Goal: Information Seeking & Learning: Check status

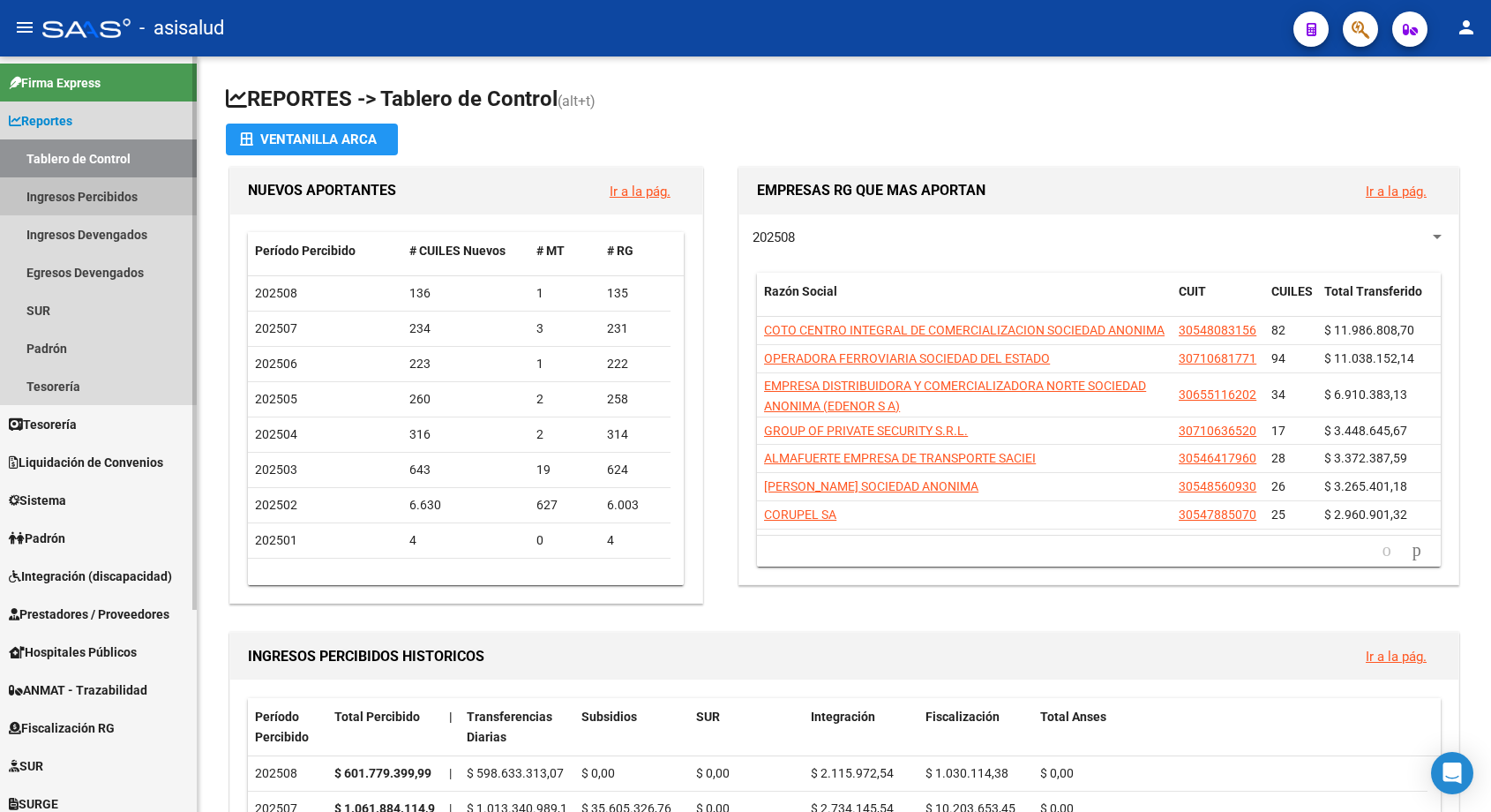
click at [95, 190] on link "Ingresos Percibidos" at bounding box center [99, 196] width 197 height 38
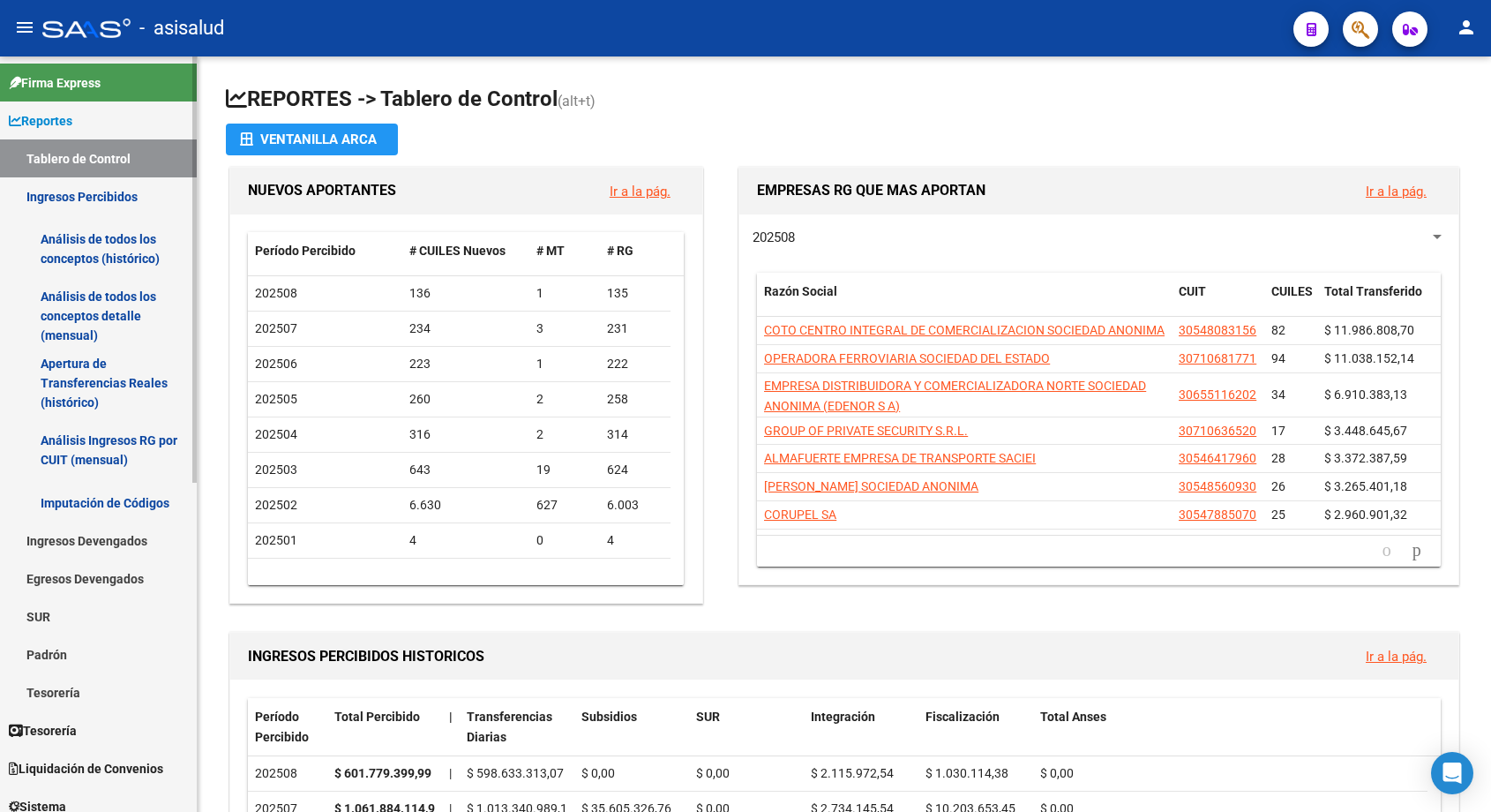
click at [90, 248] on link "Análisis de todos los conceptos (histórico)" at bounding box center [99, 248] width 197 height 67
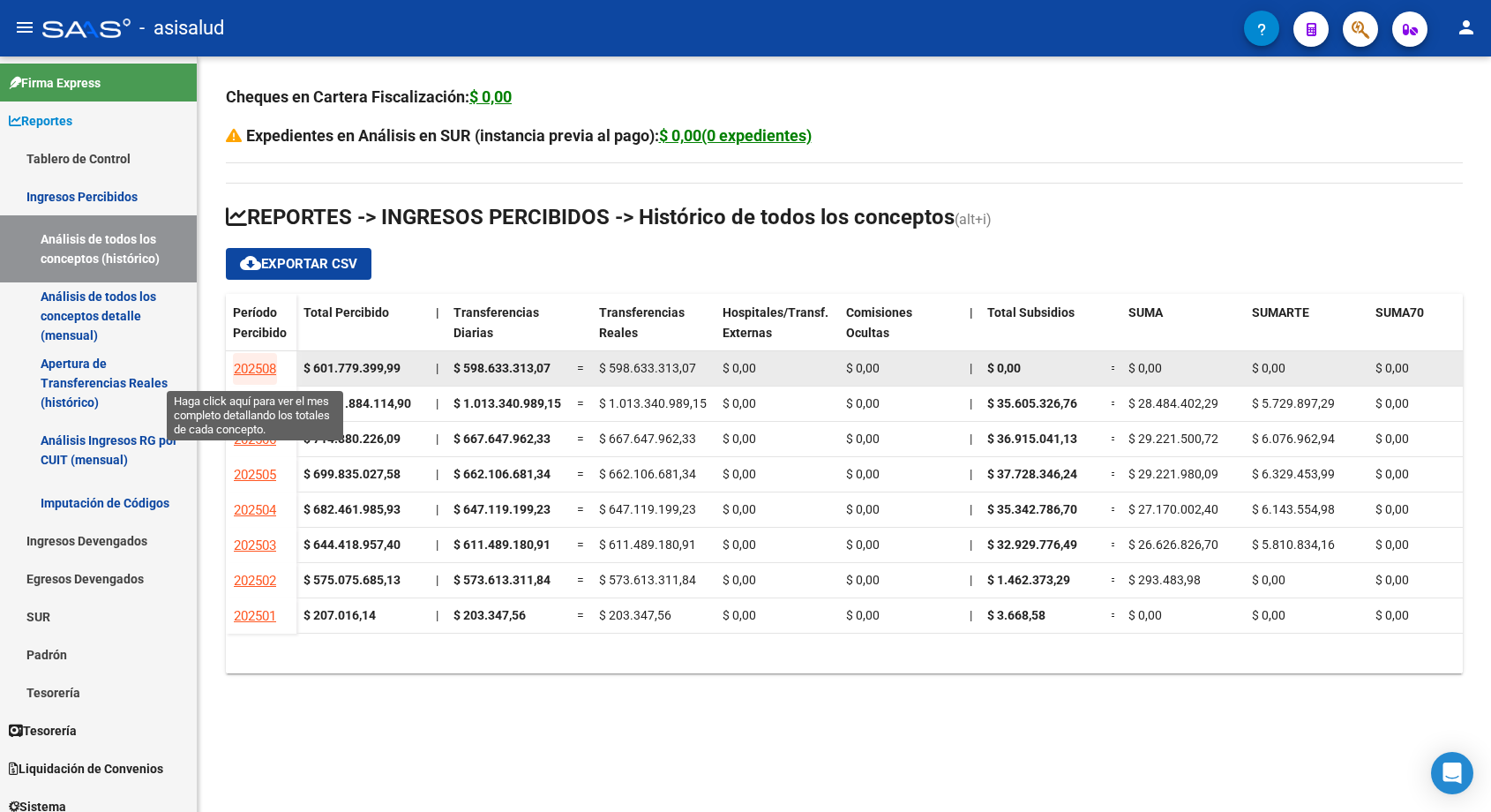
click at [260, 360] on span "202508" at bounding box center [254, 368] width 42 height 16
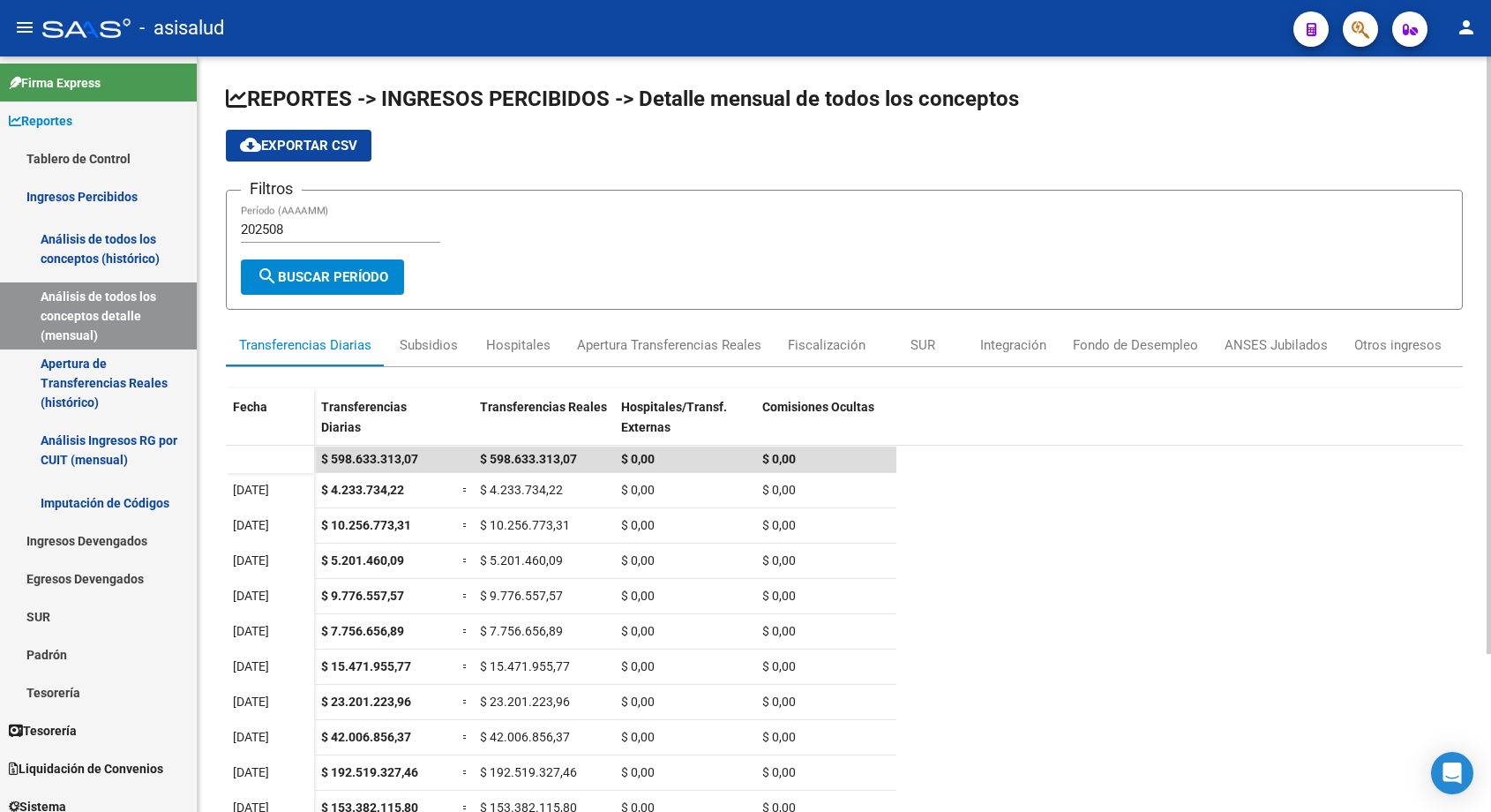
scroll to position [199, 0]
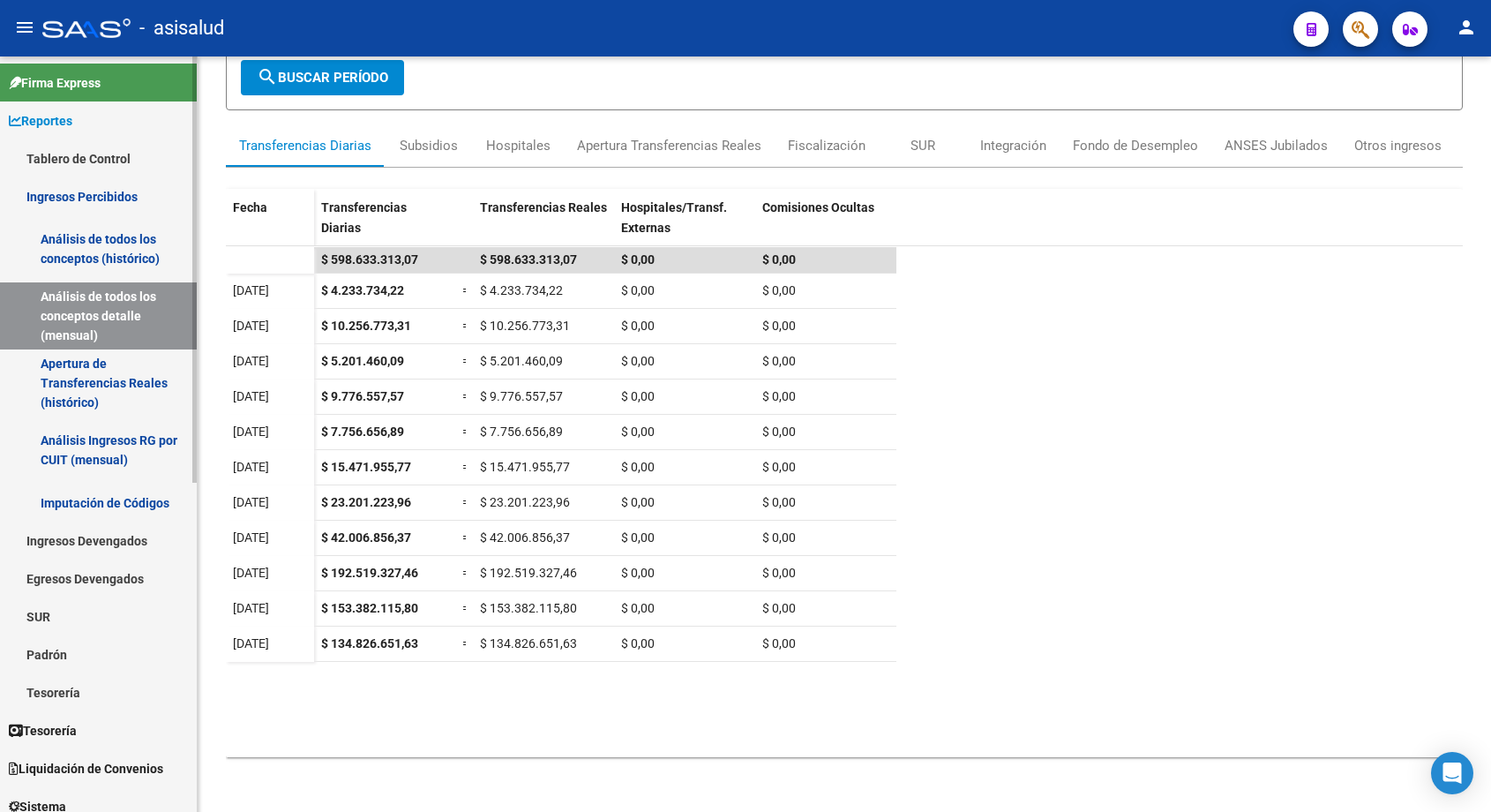
click at [107, 156] on link "Tablero de Control" at bounding box center [99, 159] width 197 height 38
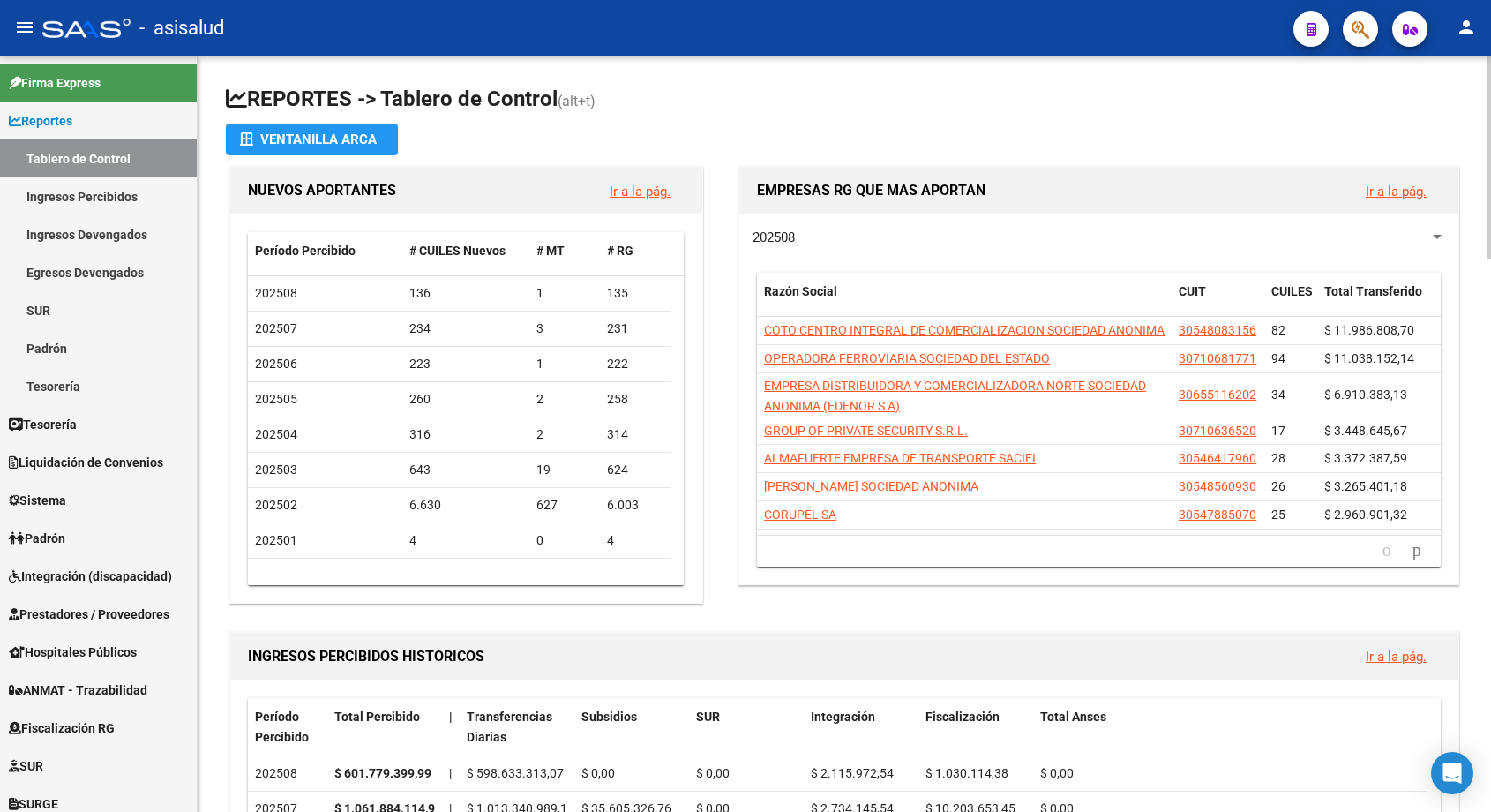
scroll to position [706, 0]
